Goal: Task Accomplishment & Management: Complete application form

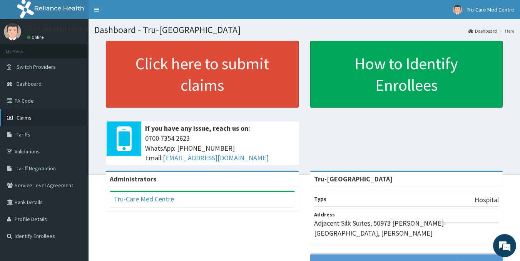
click at [25, 118] on span "Claims" at bounding box center [24, 117] width 15 height 7
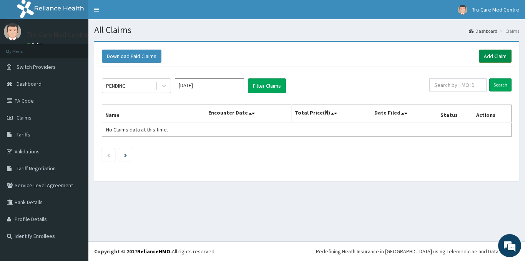
click at [493, 56] on link "Add Claim" at bounding box center [495, 56] width 33 height 13
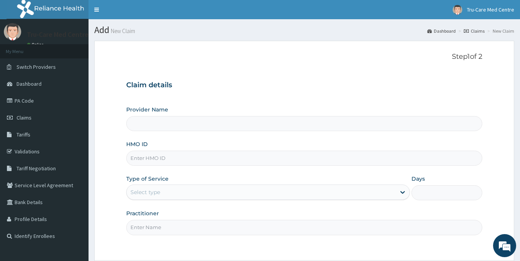
click at [144, 158] on input "HMO ID" at bounding box center [304, 158] width 356 height 15
paste input "NPM/10637/B"
type input "NPM/10637/B"
type input "Tru-[GEOGRAPHIC_DATA]"
type input "NPM/10637/B"
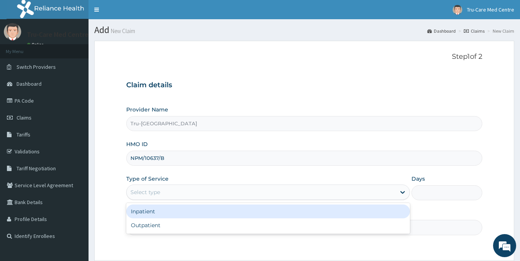
click at [150, 193] on div "Select type" at bounding box center [145, 192] width 30 height 8
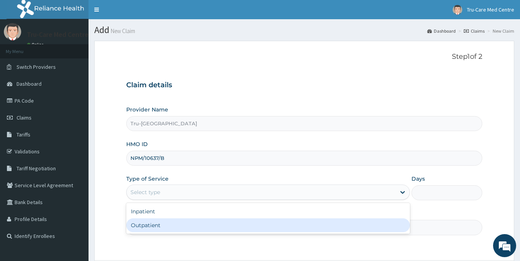
click at [157, 229] on div "Outpatient" at bounding box center [267, 225] width 283 height 14
type input "1"
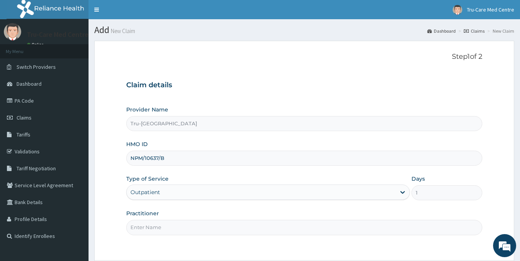
click at [157, 226] on input "Practitioner" at bounding box center [304, 227] width 356 height 15
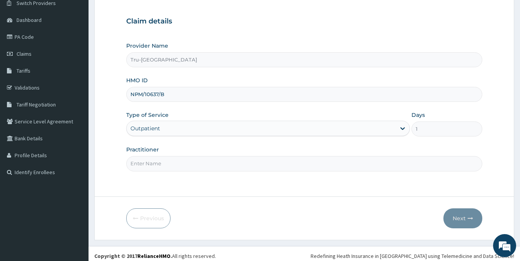
scroll to position [68, 0]
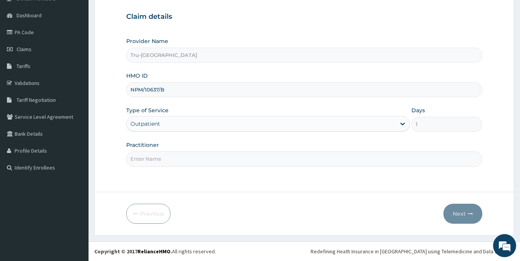
click at [135, 160] on input "Practitioner" at bounding box center [304, 159] width 356 height 15
type input "[PERSON_NAME] [PERSON_NAME]"
click at [453, 212] on button "Next" at bounding box center [462, 214] width 39 height 20
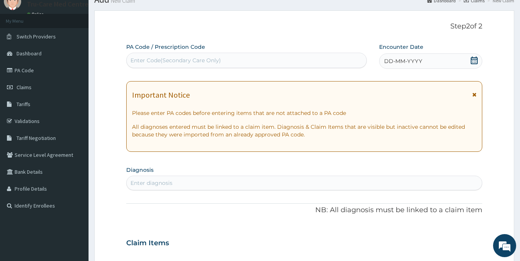
scroll to position [30, 0]
click at [150, 58] on div "Enter Code(Secondary Care Only)" at bounding box center [175, 61] width 90 height 8
paste input "PA/39E1E1"
type input "PA/39E1E1"
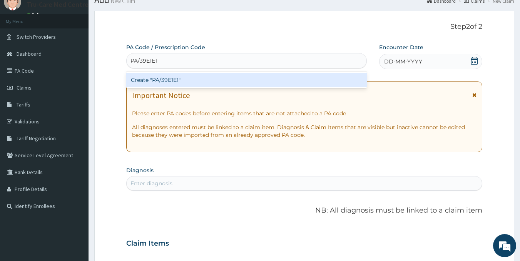
click at [152, 78] on div "Create "PA/39E1E1"" at bounding box center [246, 80] width 241 height 14
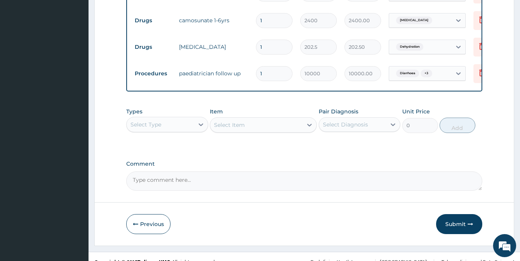
scroll to position [342, 0]
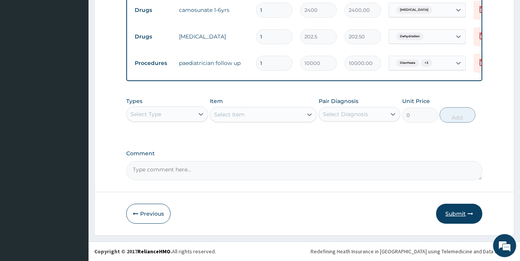
click at [460, 215] on button "Submit" at bounding box center [459, 214] width 46 height 20
